Goal: Transaction & Acquisition: Purchase product/service

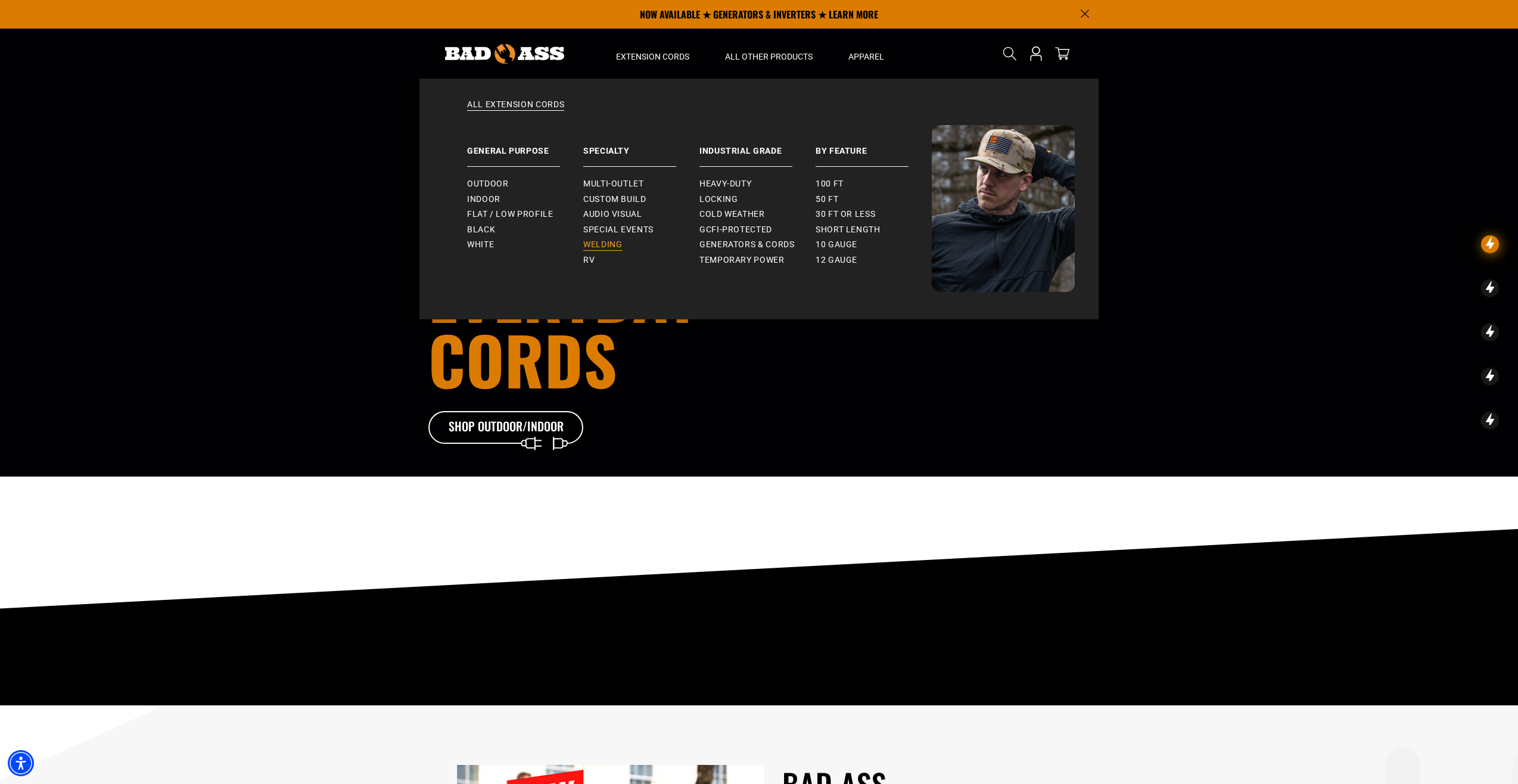
click at [602, 245] on span "Welding" at bounding box center [603, 245] width 39 height 11
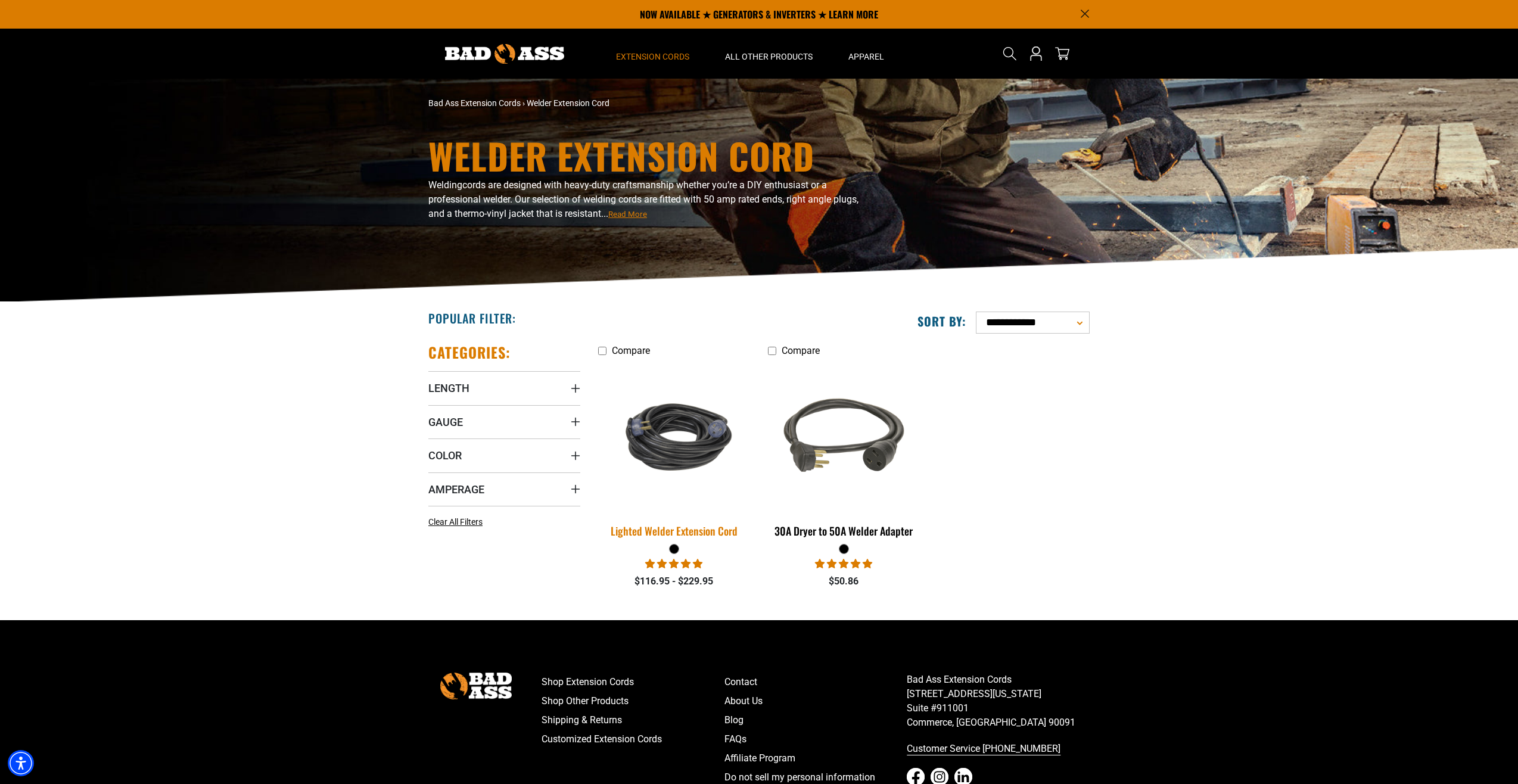
click at [669, 467] on img at bounding box center [674, 437] width 167 height 102
